Goal: Task Accomplishment & Management: Manage account settings

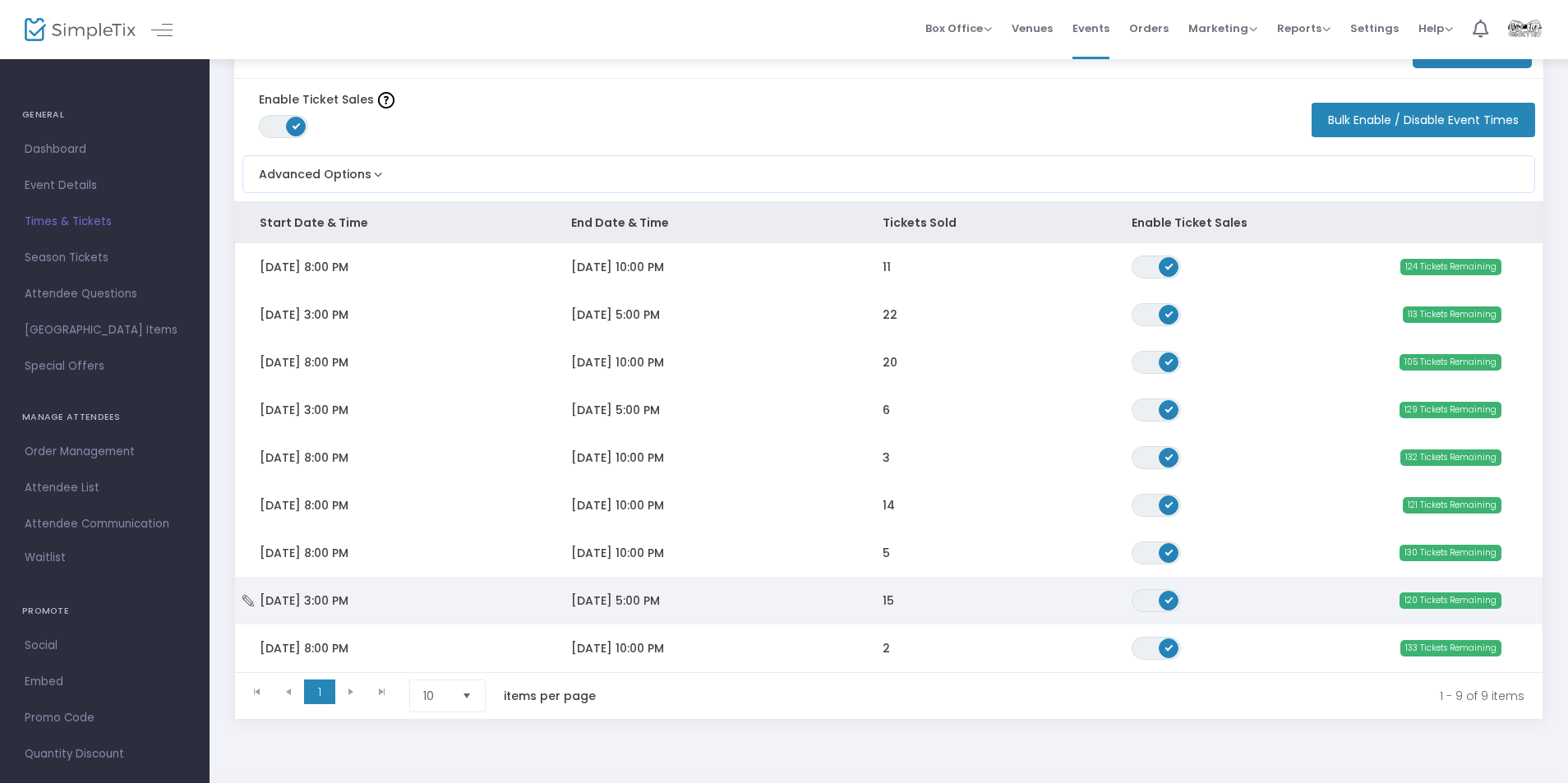
scroll to position [131, 0]
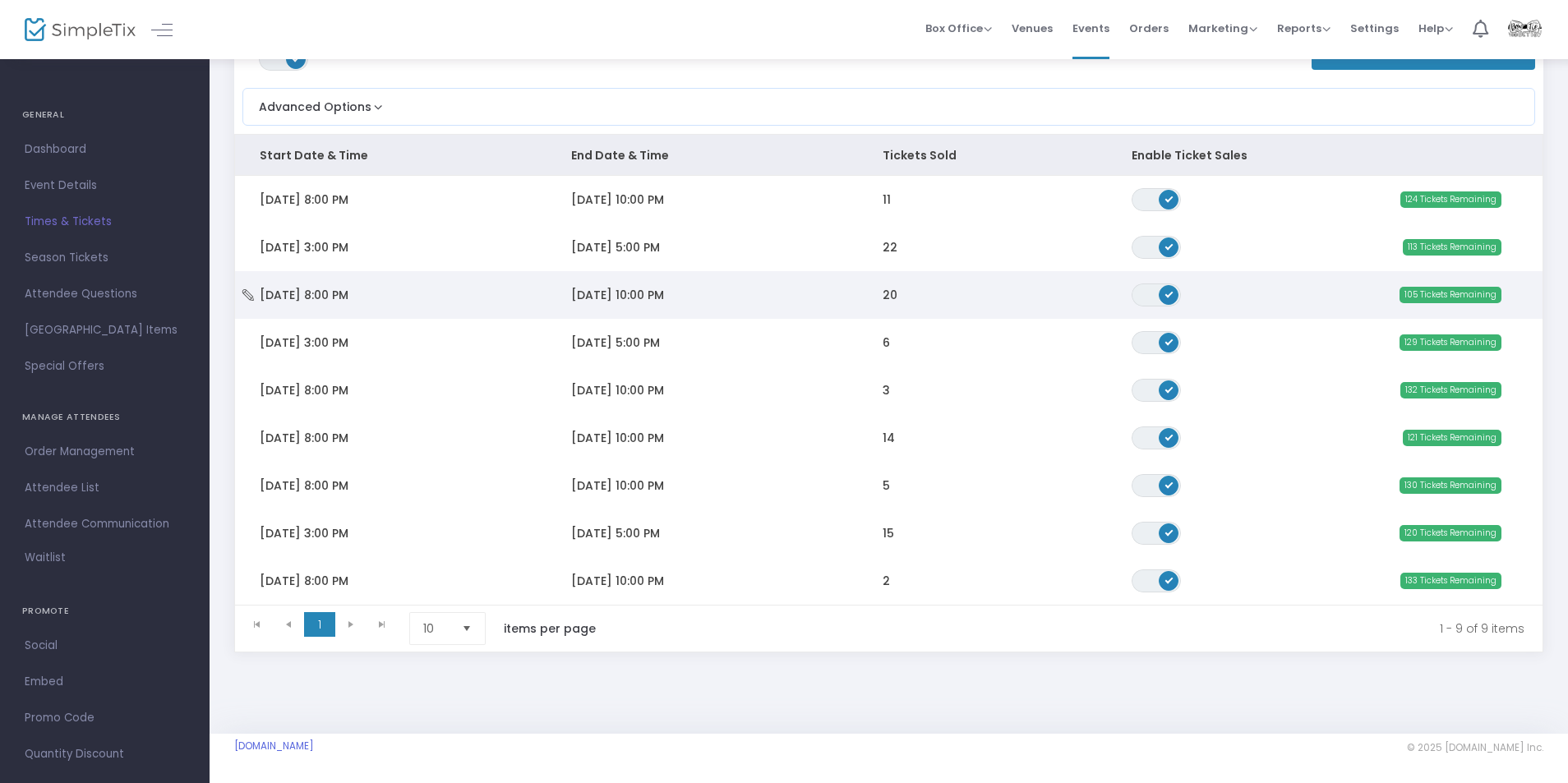
click at [482, 283] on td "[DATE] 8:00 PM" at bounding box center [390, 295] width 311 height 47
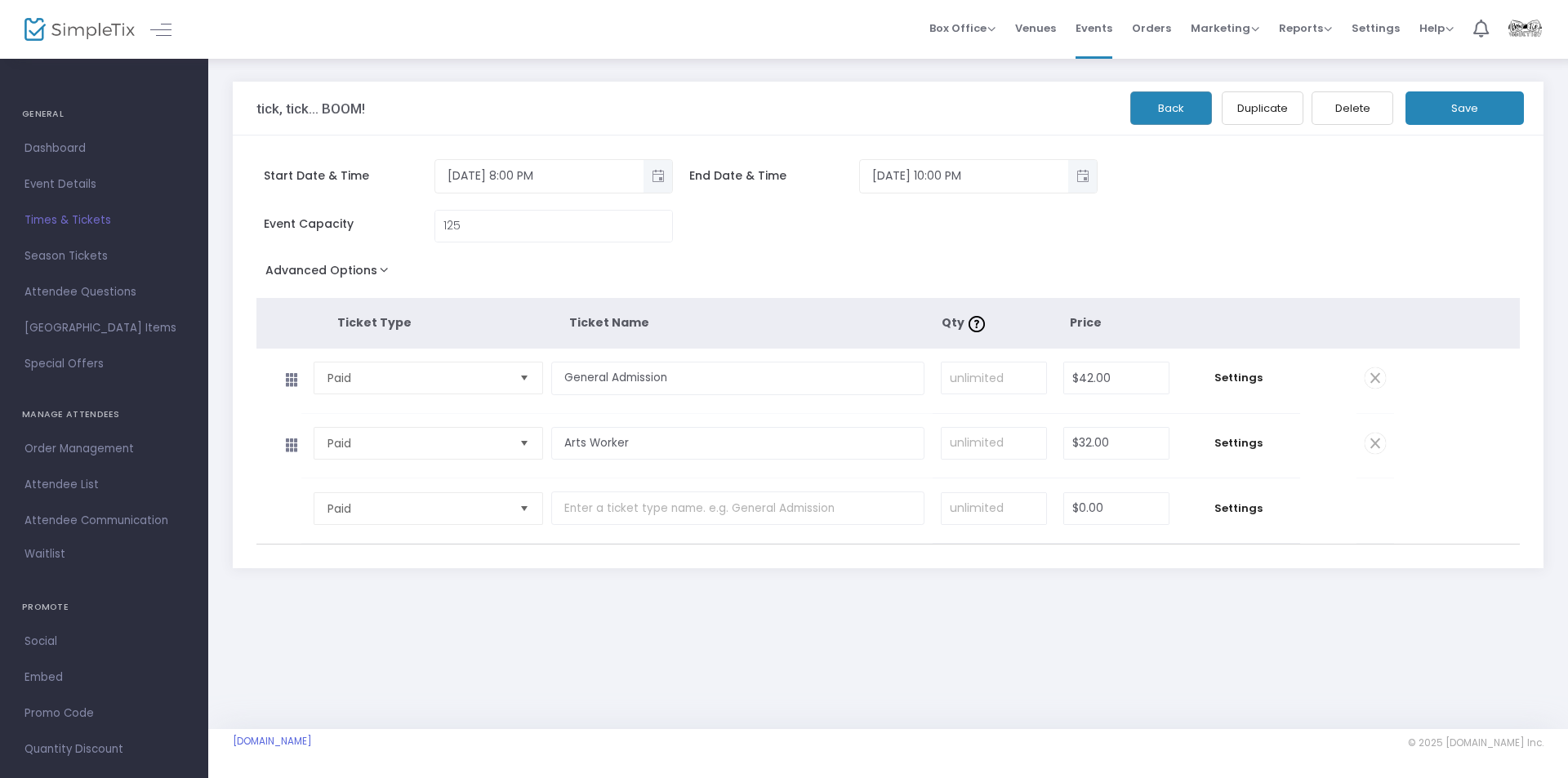
click at [758, 241] on div "Event Capacity 125" at bounding box center [787, 234] width 1078 height 49
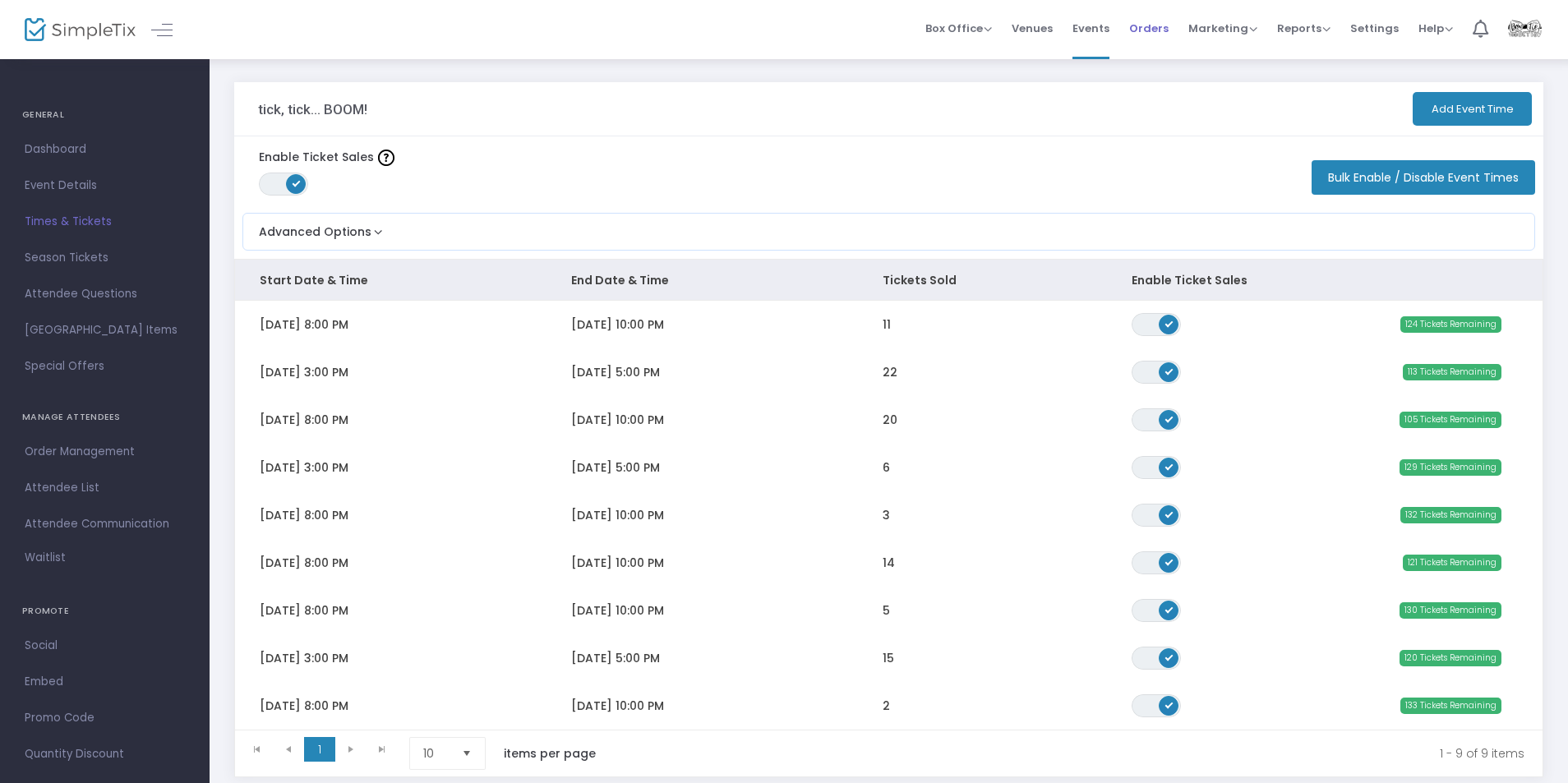
click at [1141, 31] on span "Orders" at bounding box center [1149, 28] width 39 height 42
